Goal: Task Accomplishment & Management: Complete application form

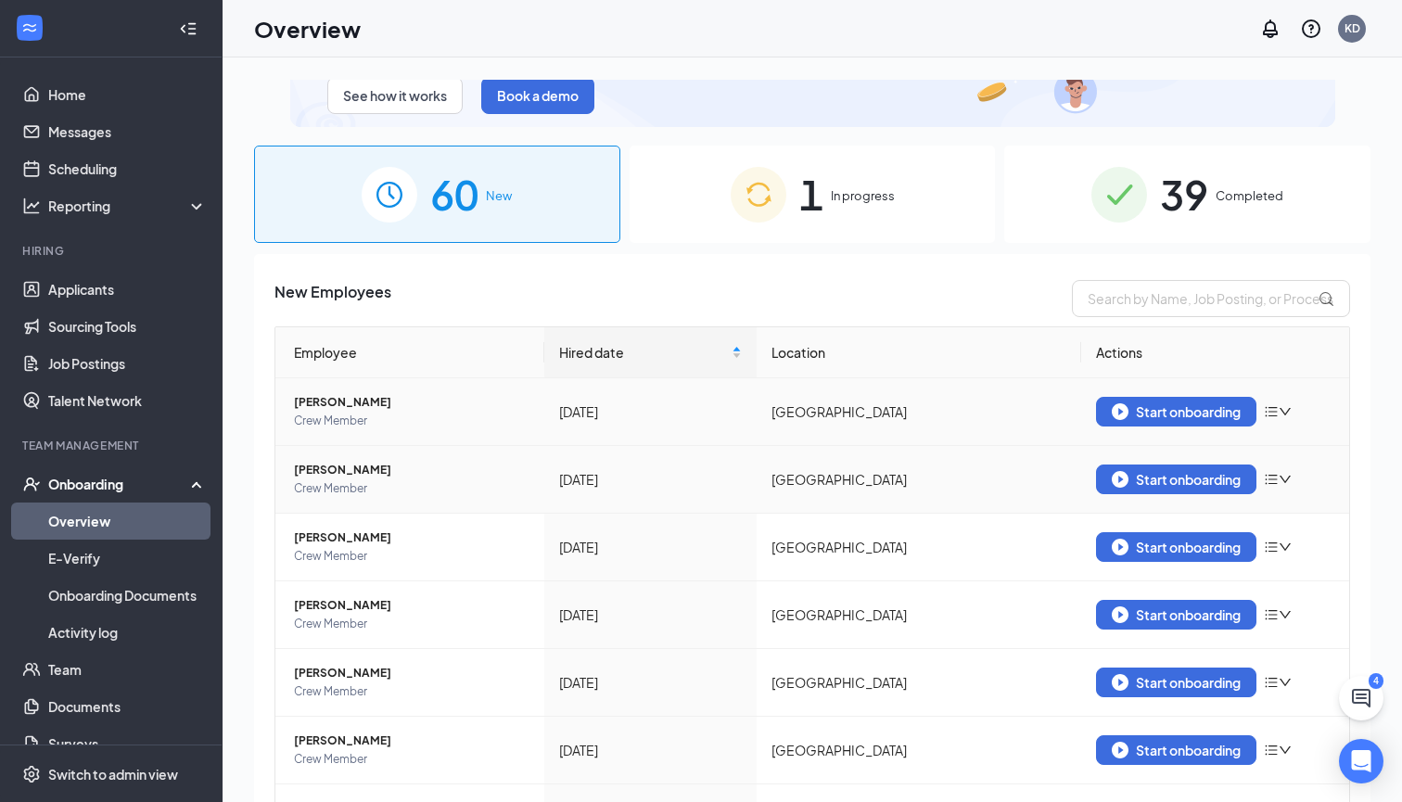
scroll to position [83, 0]
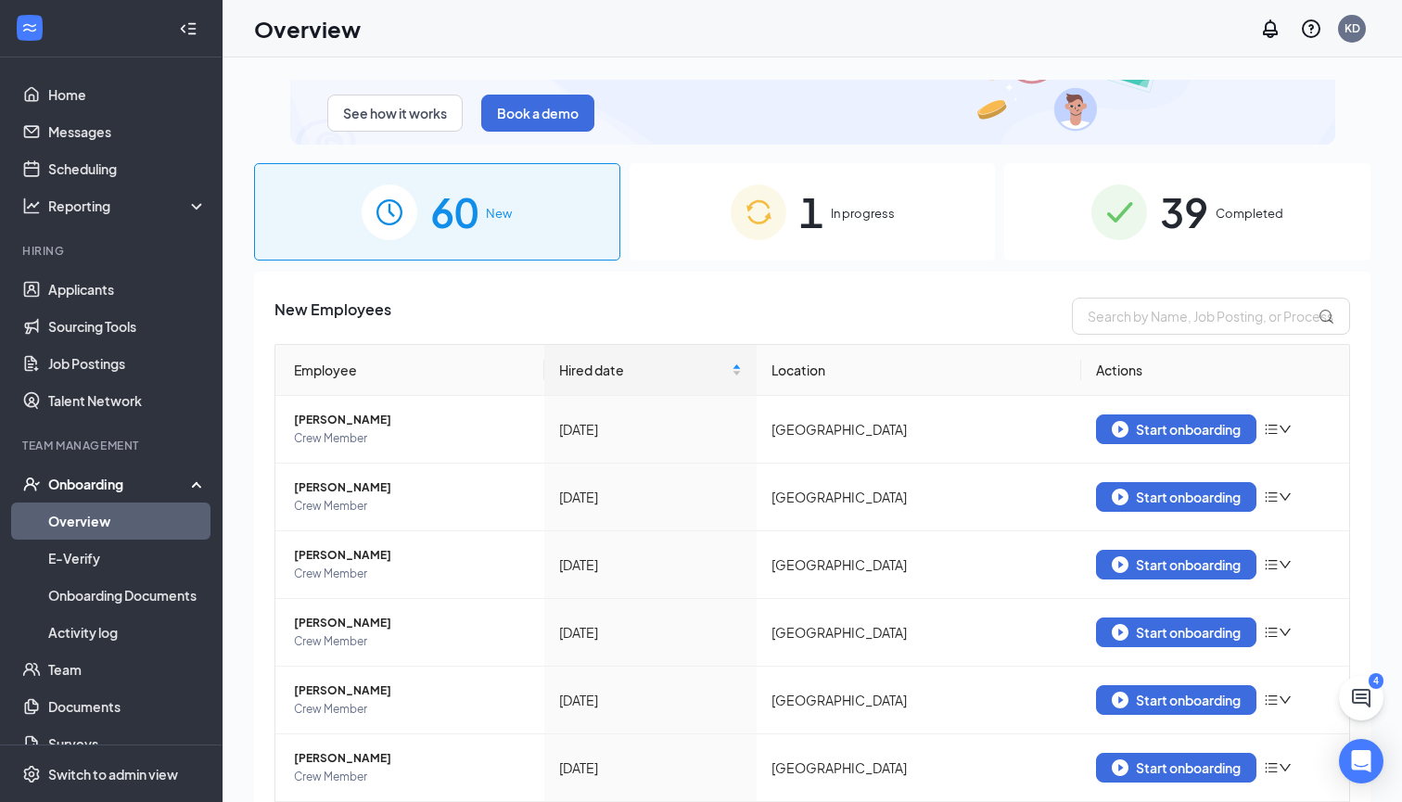
click at [705, 254] on div "1 In progress" at bounding box center [812, 211] width 366 height 97
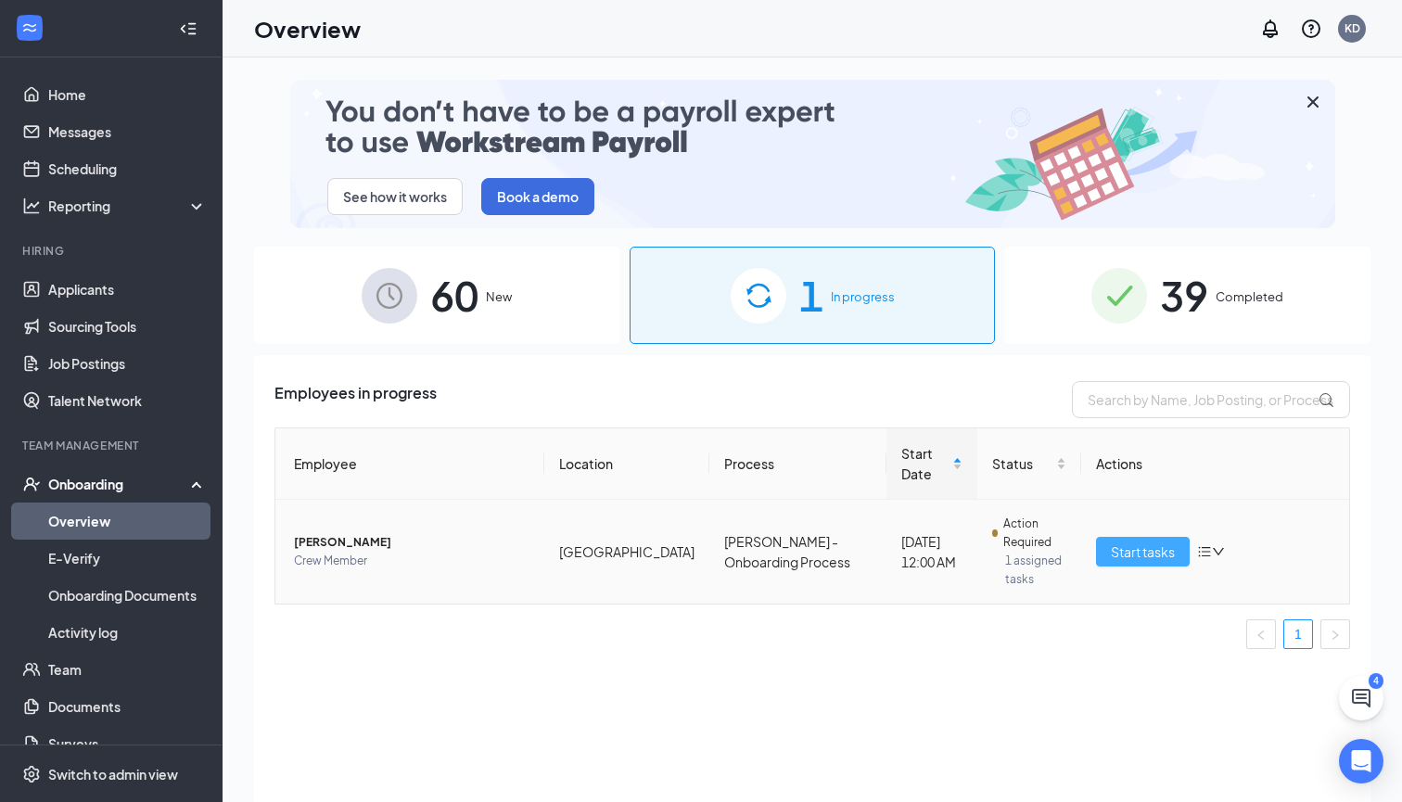
click at [1159, 541] on span "Start tasks" at bounding box center [1143, 551] width 64 height 20
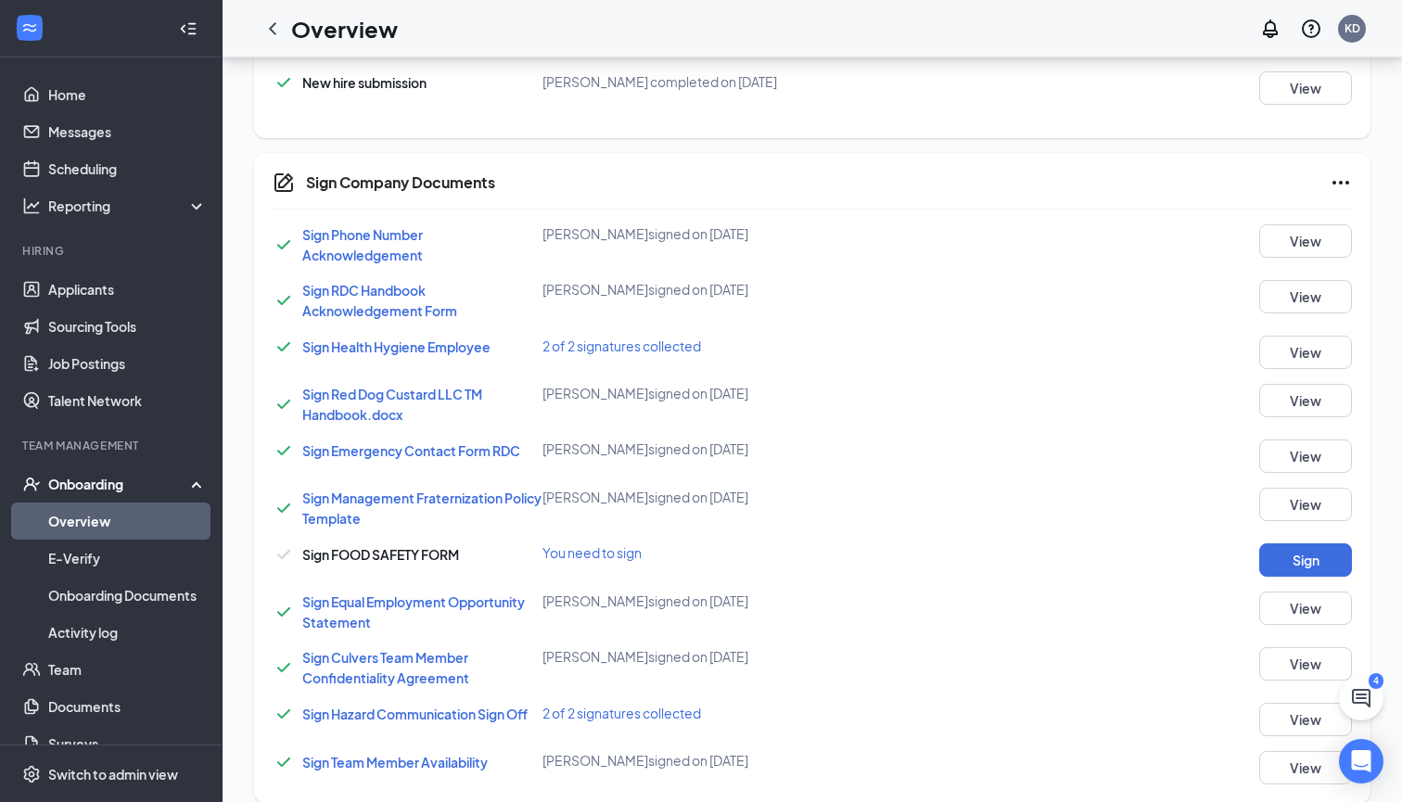
scroll to position [577, 0]
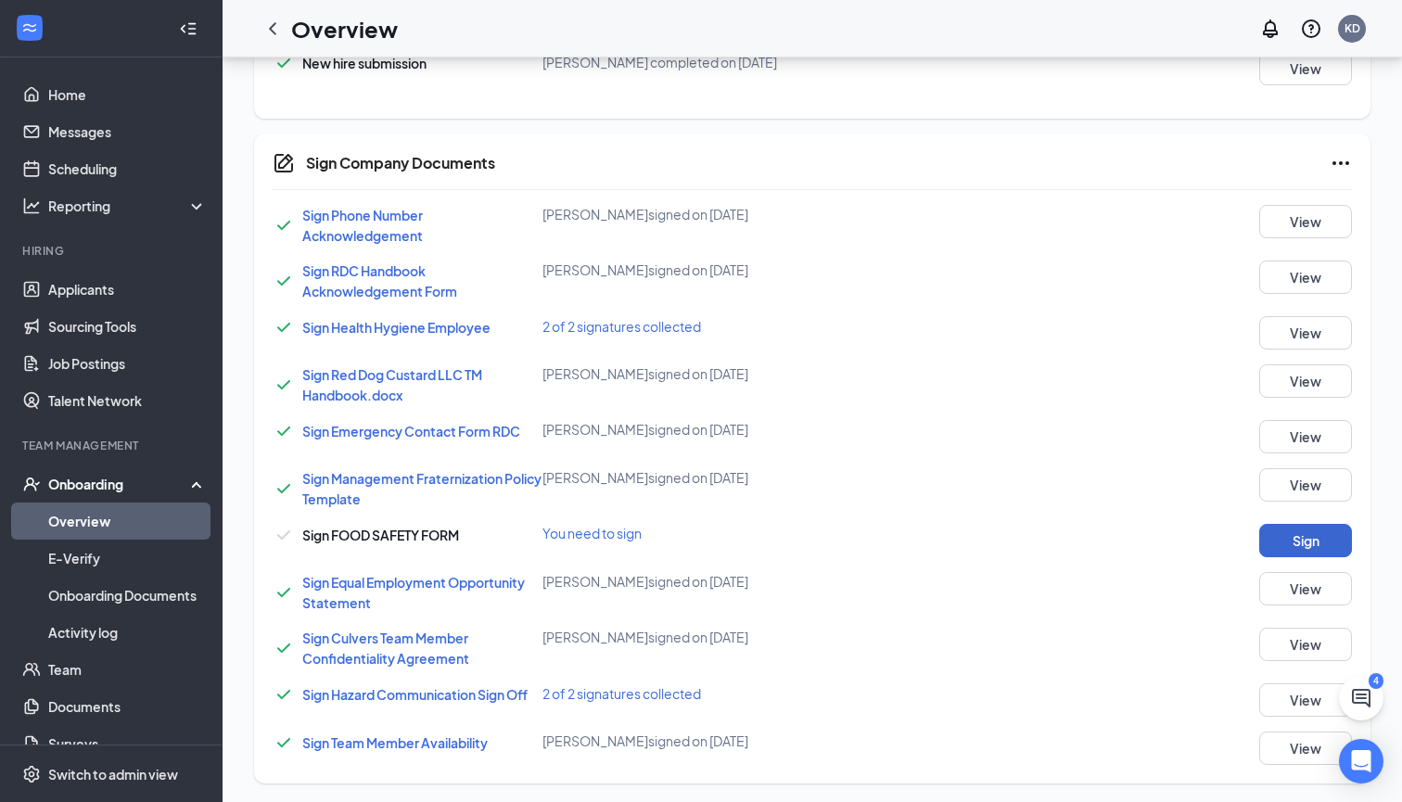
click at [1280, 545] on button "Sign" at bounding box center [1305, 540] width 93 height 33
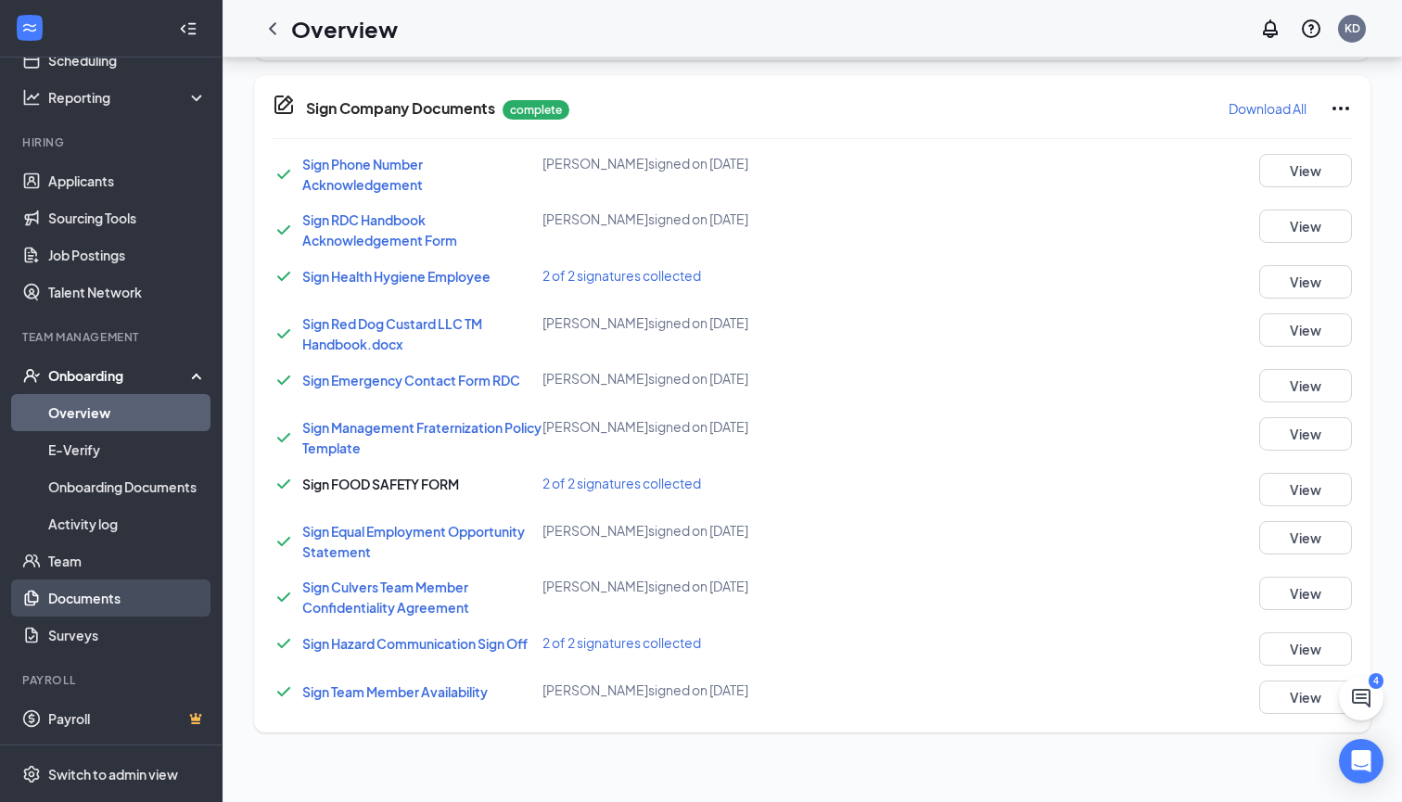
scroll to position [108, 0]
click at [114, 596] on link "Documents" at bounding box center [127, 597] width 159 height 37
